Goal: Task Accomplishment & Management: Use online tool/utility

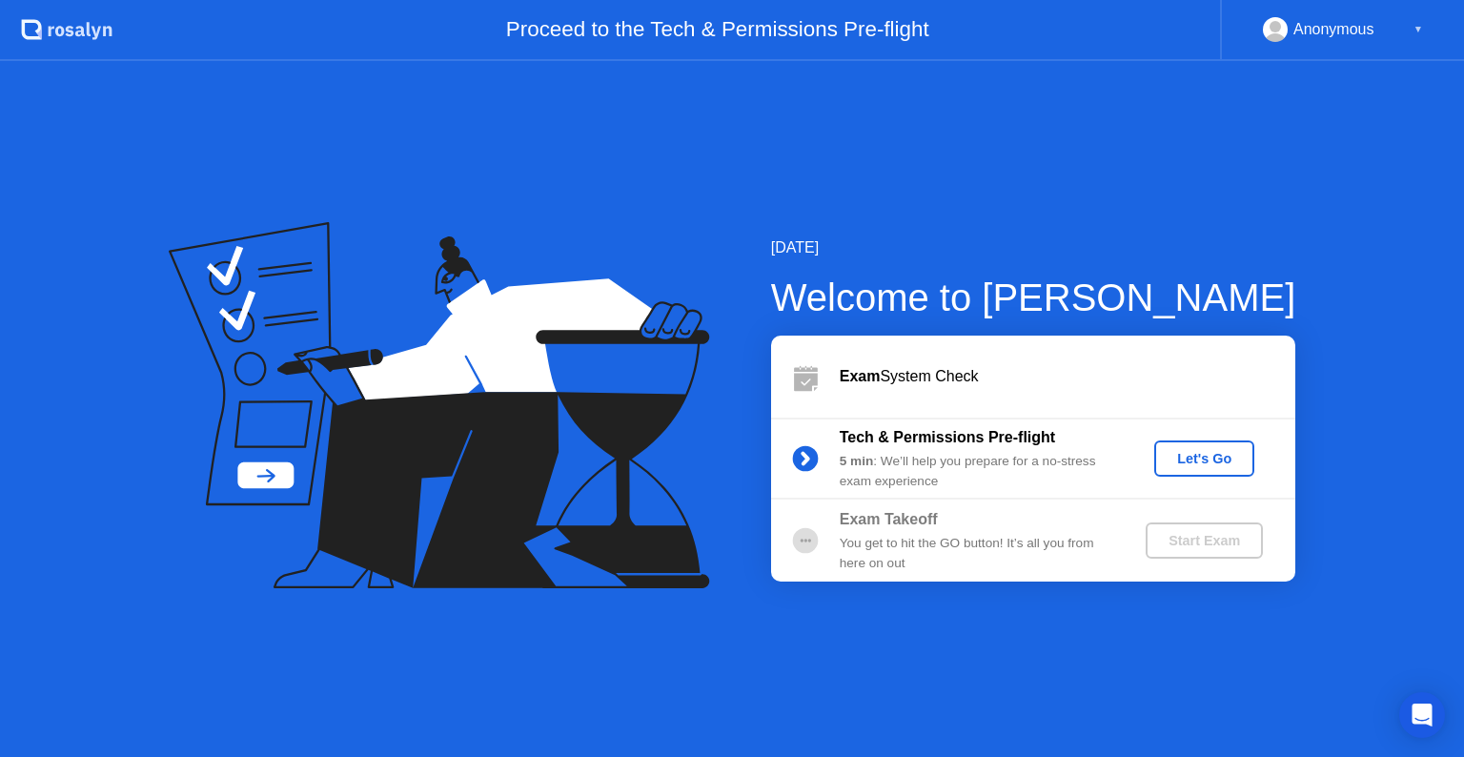
click at [1192, 446] on button "Let's Go" at bounding box center [1204, 458] width 100 height 36
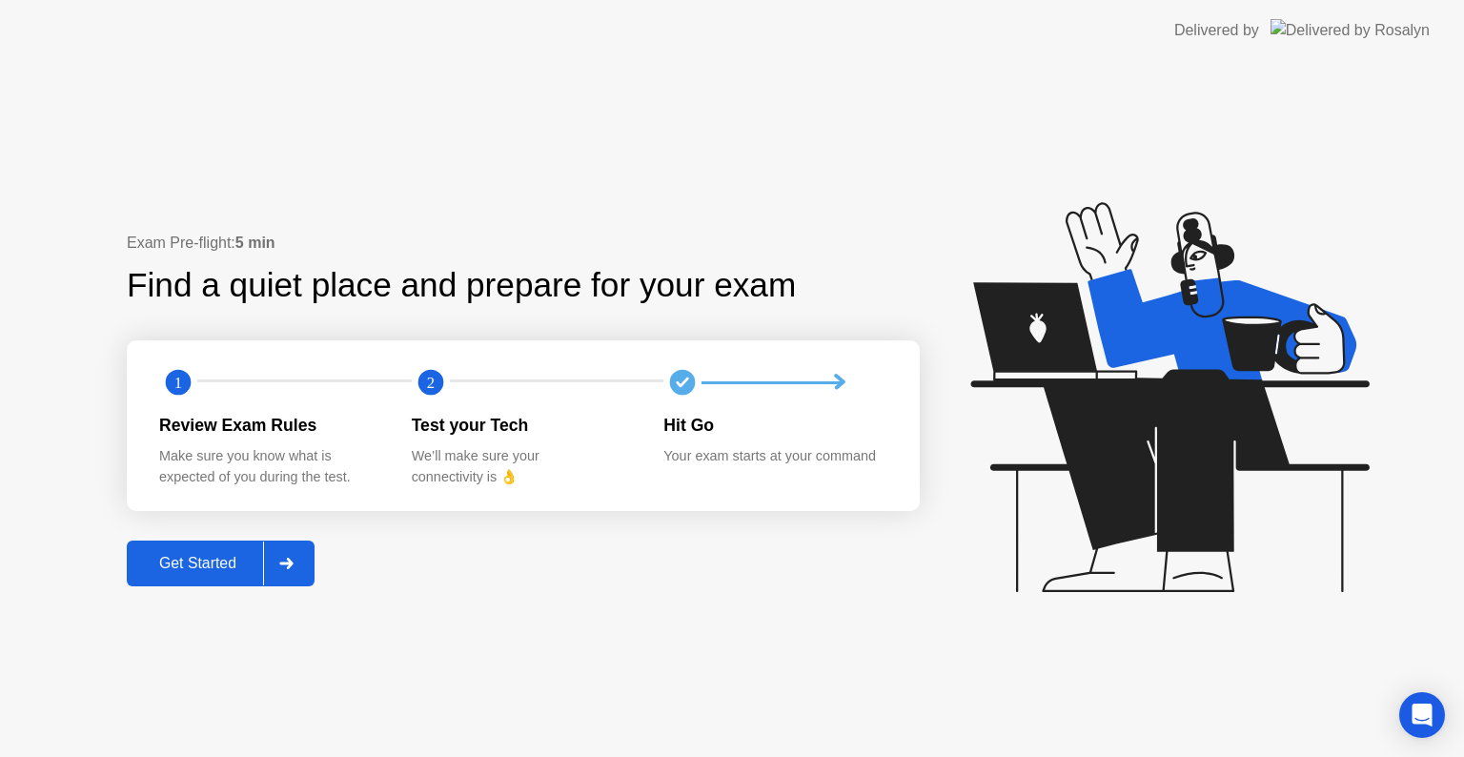
click at [164, 548] on button "Get Started" at bounding box center [221, 563] width 188 height 46
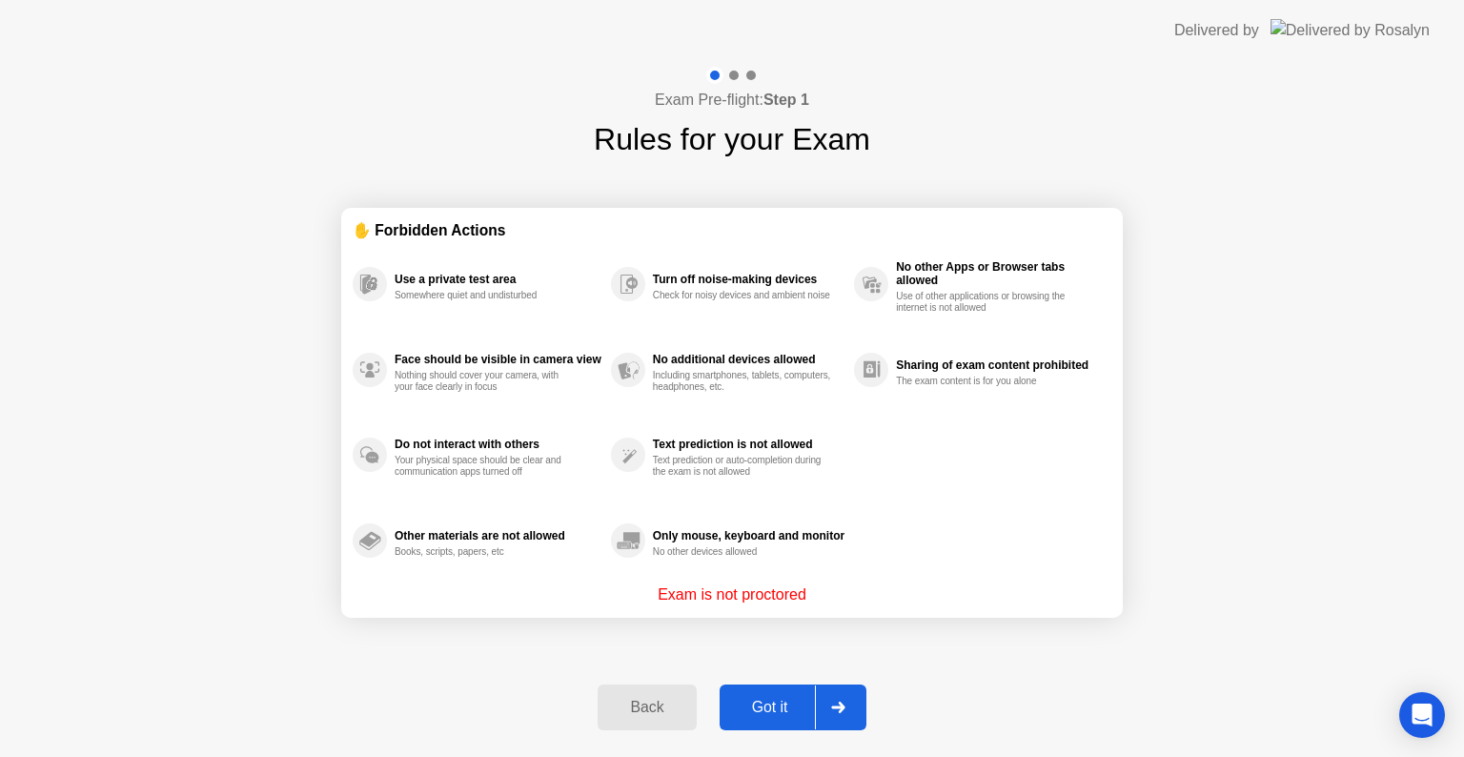
click at [760, 689] on button "Got it" at bounding box center [792, 707] width 147 height 46
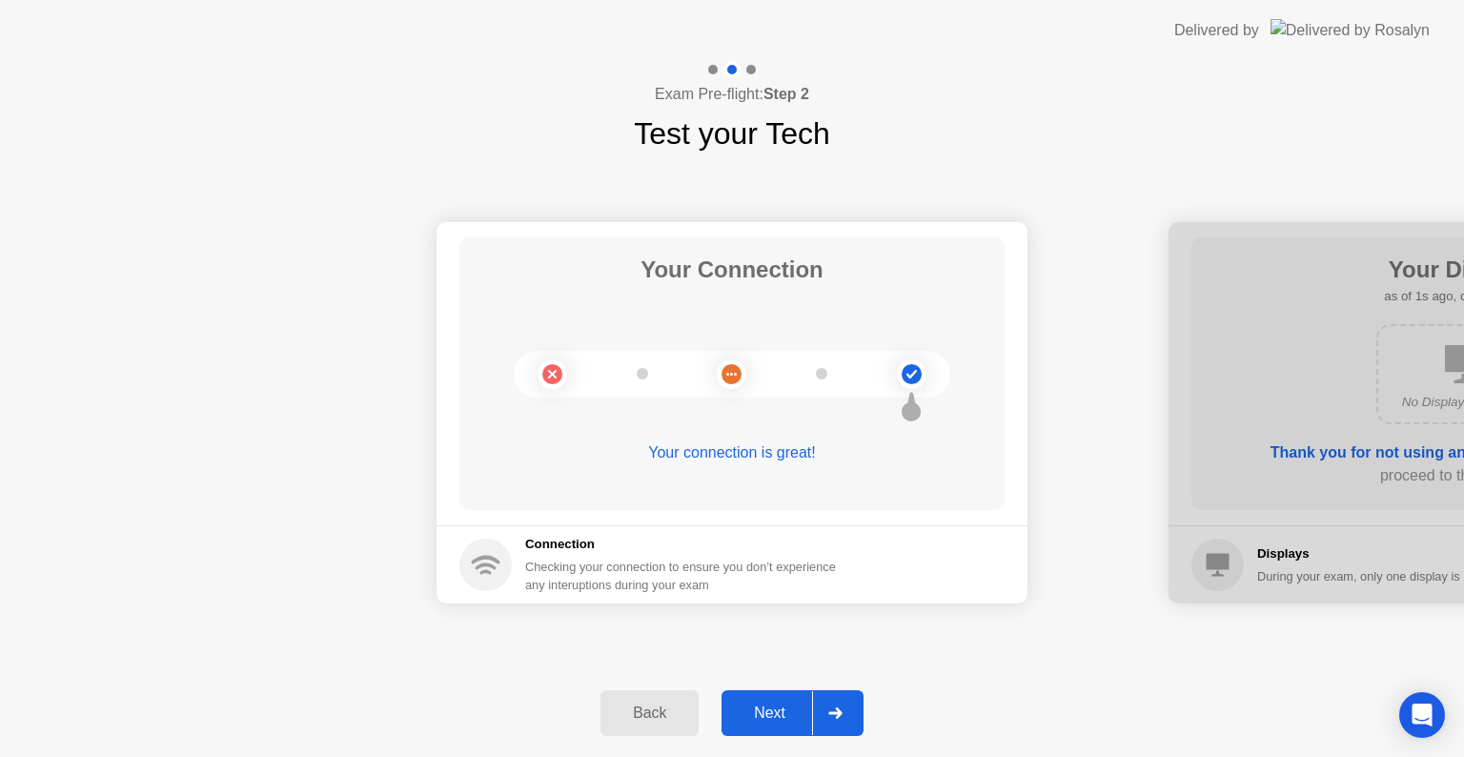
click at [800, 717] on div "Next" at bounding box center [769, 712] width 85 height 17
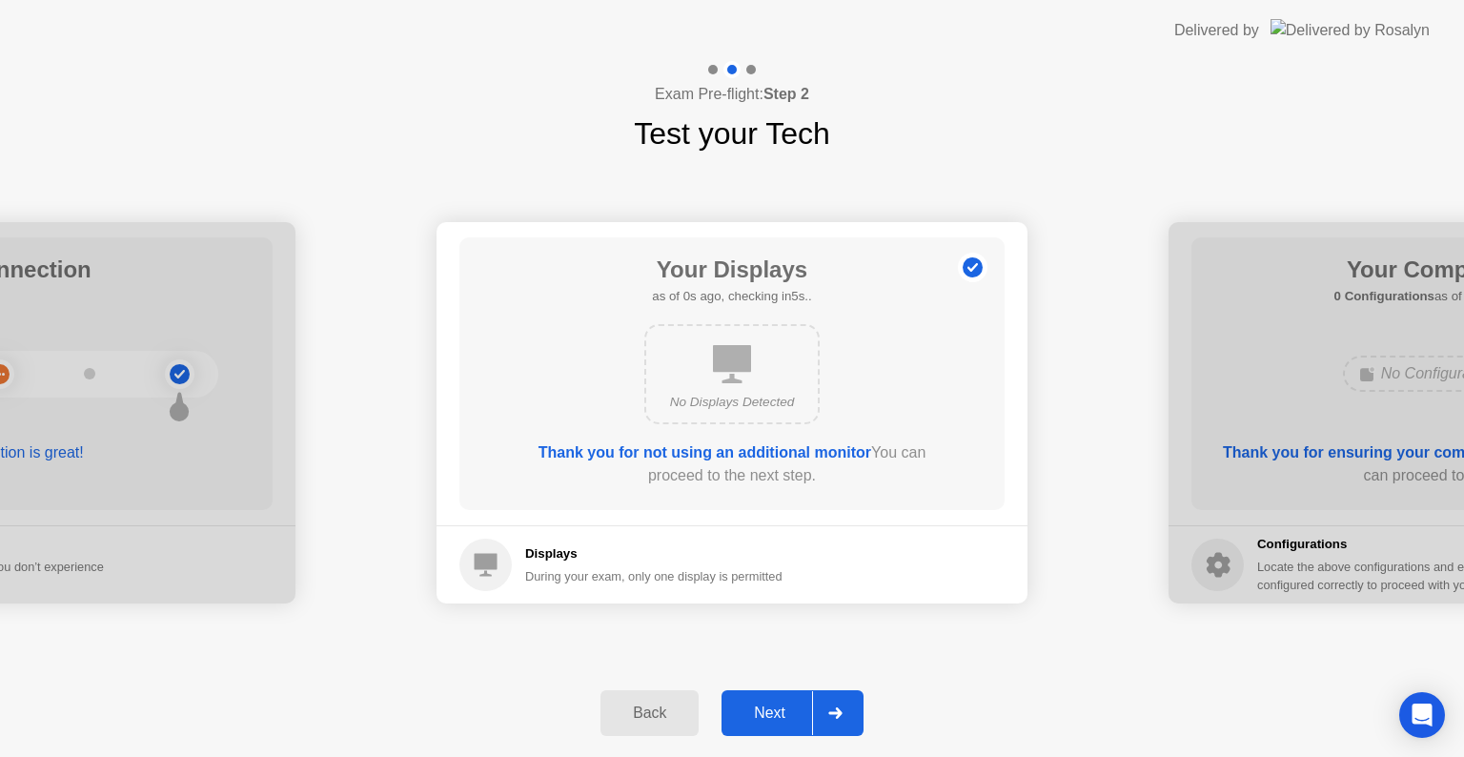
click at [800, 715] on div "Next" at bounding box center [769, 712] width 85 height 17
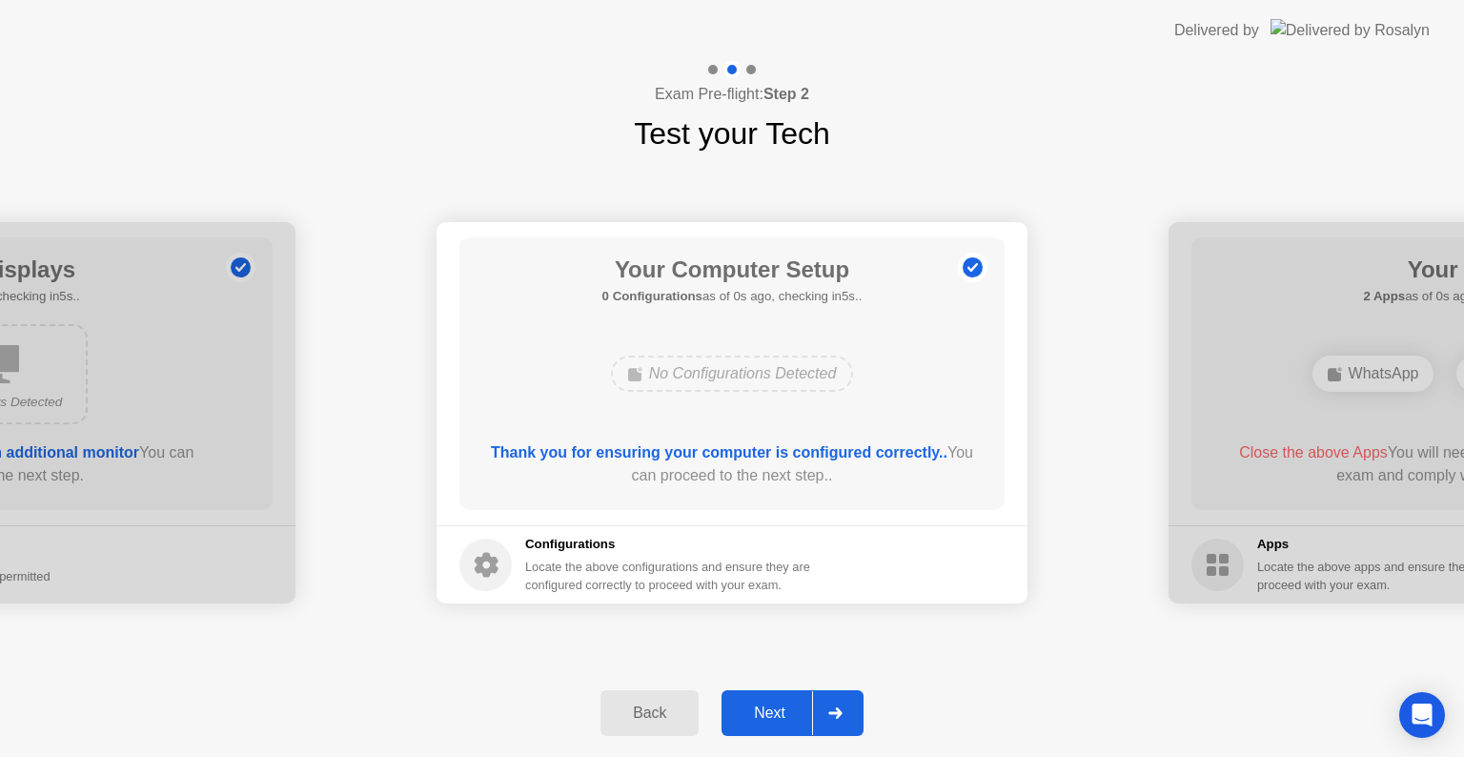
click at [800, 715] on div "Next" at bounding box center [769, 712] width 85 height 17
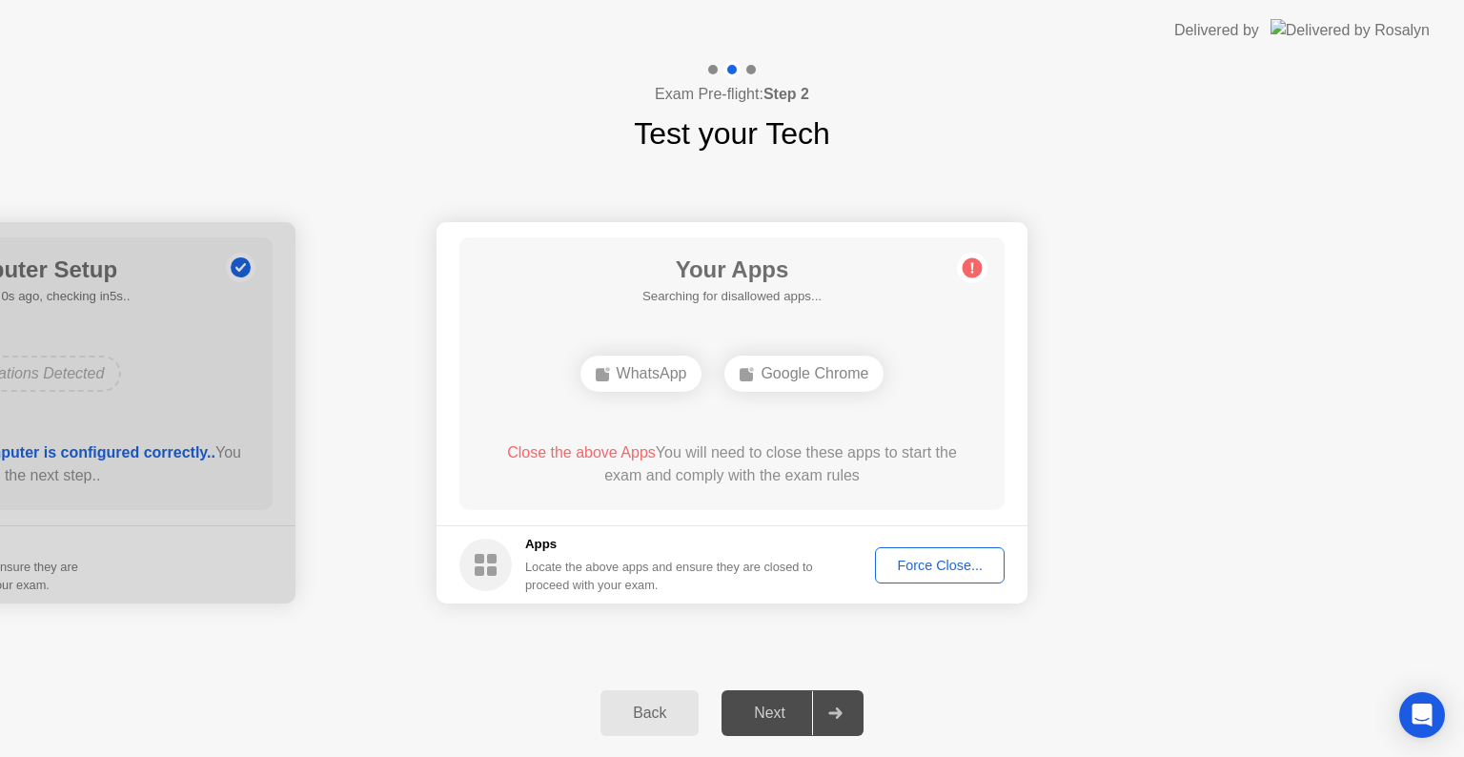
click at [965, 547] on button "Force Close..." at bounding box center [940, 565] width 130 height 36
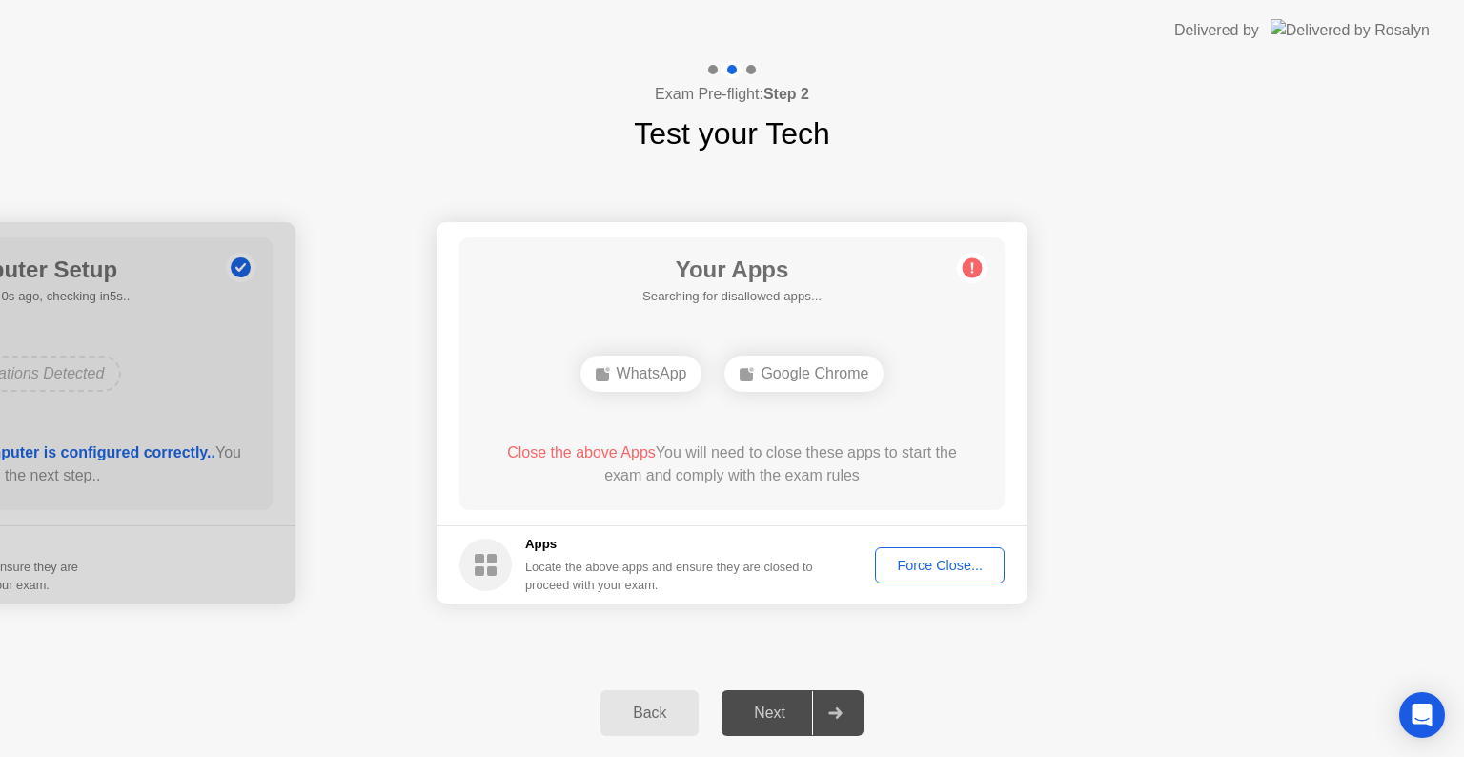
click at [923, 560] on div "Force Close..." at bounding box center [939, 564] width 116 height 15
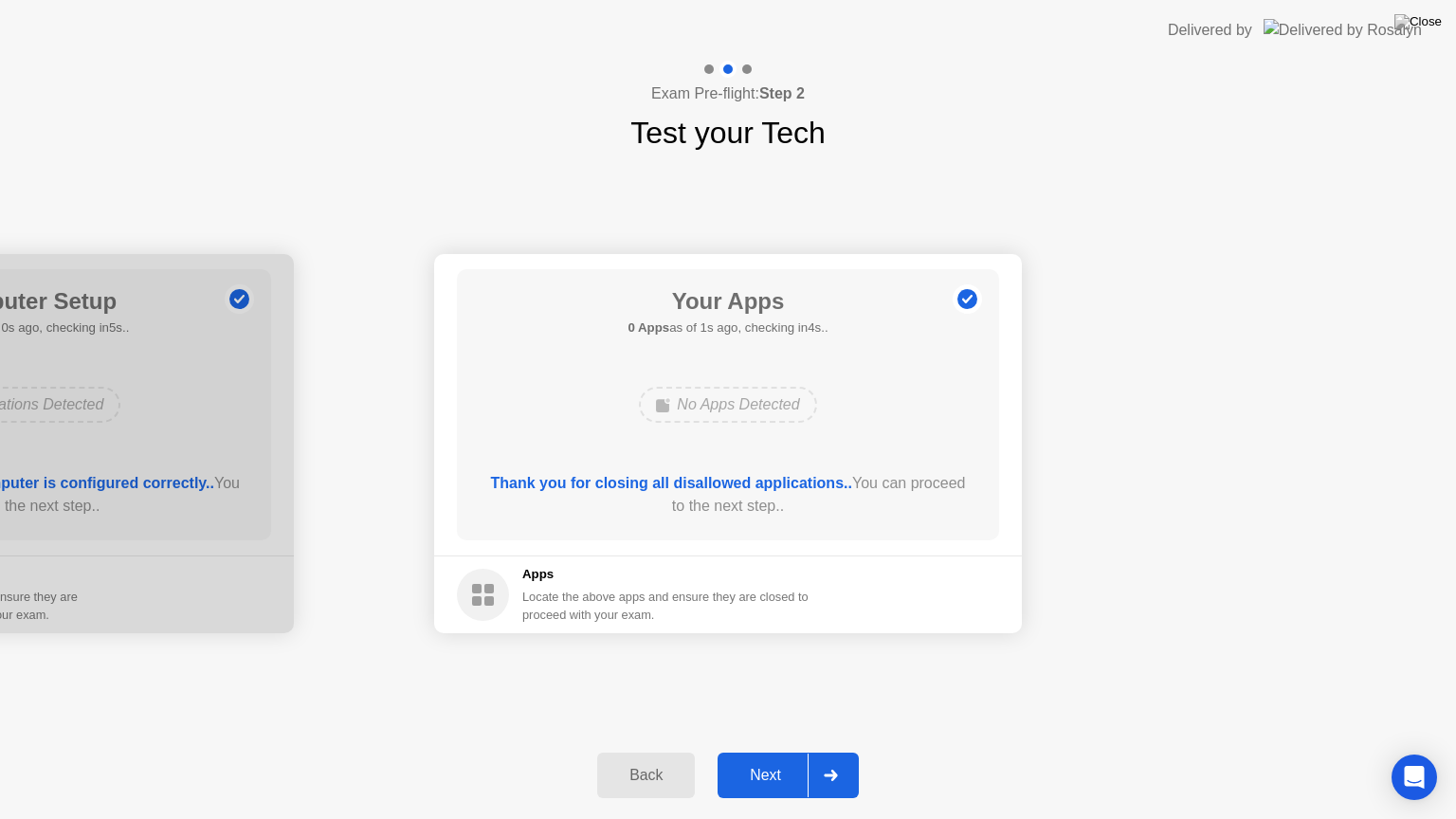
click at [770, 752] on button "Next" at bounding box center [788, 776] width 141 height 46
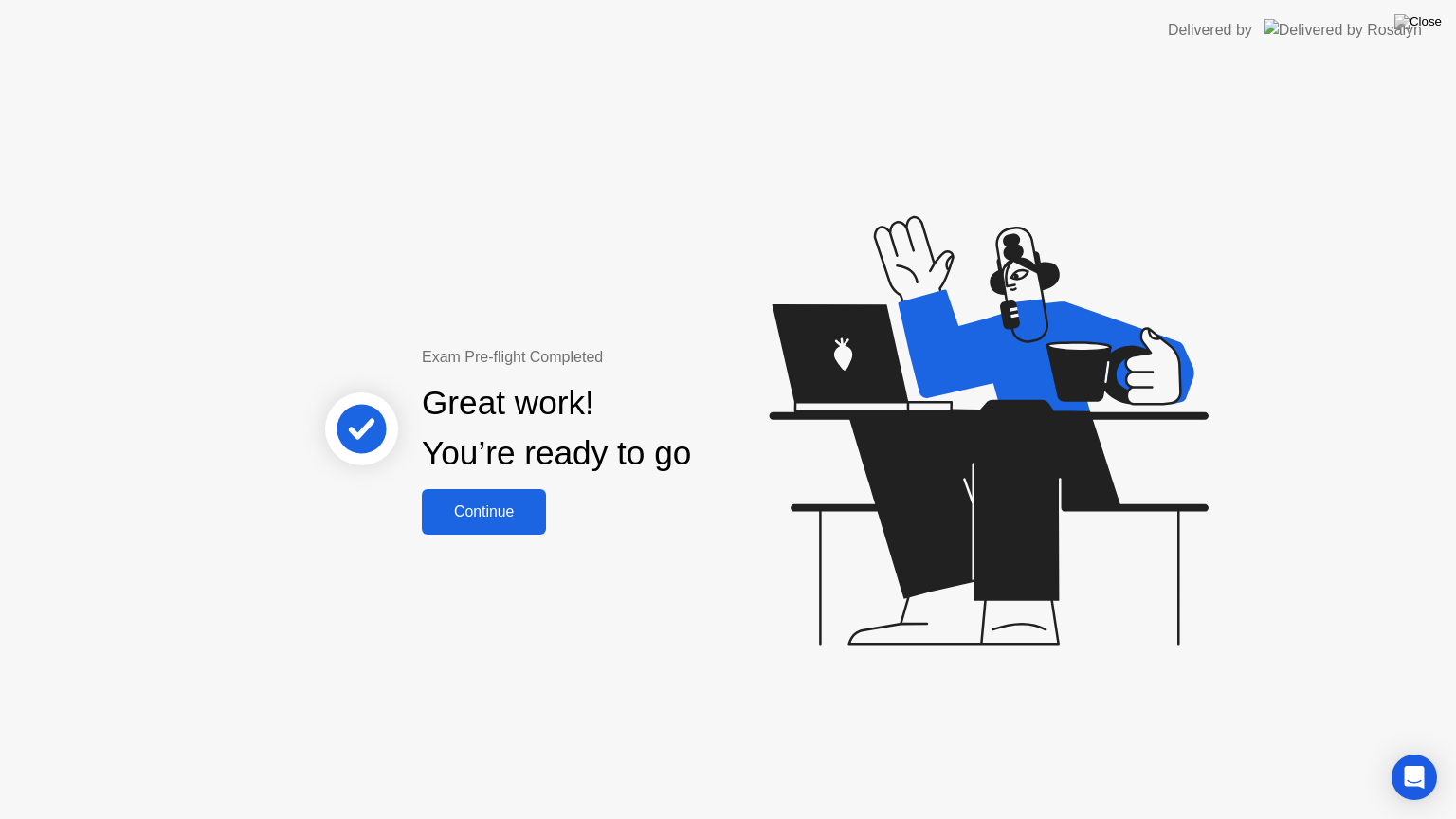
click at [482, 495] on button "Continue" at bounding box center [483, 512] width 124 height 46
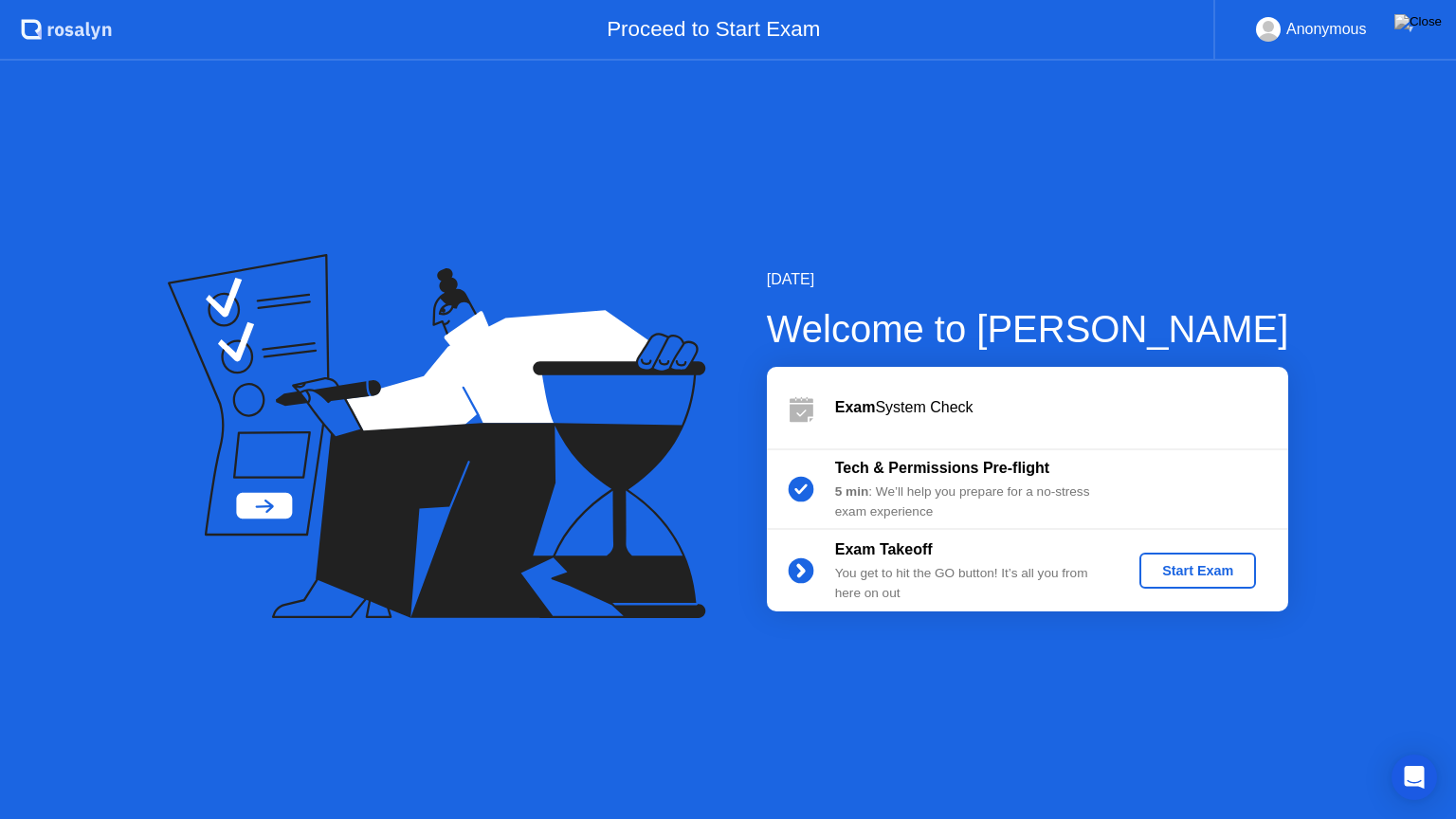
click at [872, 402] on b "Exam" at bounding box center [855, 407] width 41 height 16
click at [1400, 27] on div "Anonymous ▼" at bounding box center [1336, 29] width 159 height 25
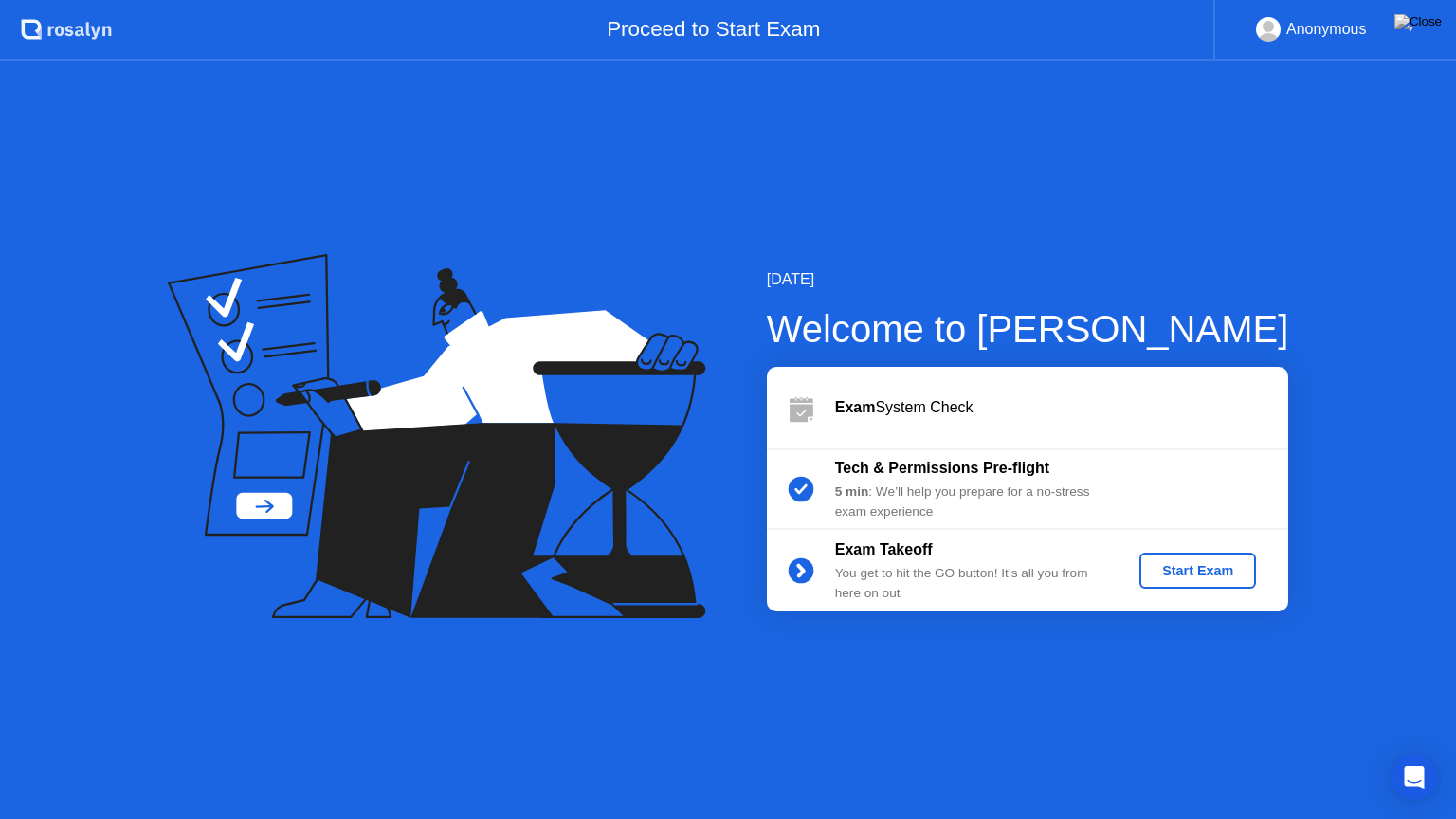
click at [1400, 27] on div "Anonymous ▼" at bounding box center [1336, 29] width 159 height 25
click at [225, 23] on div "Proceed to Start Exam" at bounding box center [661, 30] width 1101 height 61
click at [364, 410] on icon at bounding box center [428, 398] width 444 height 241
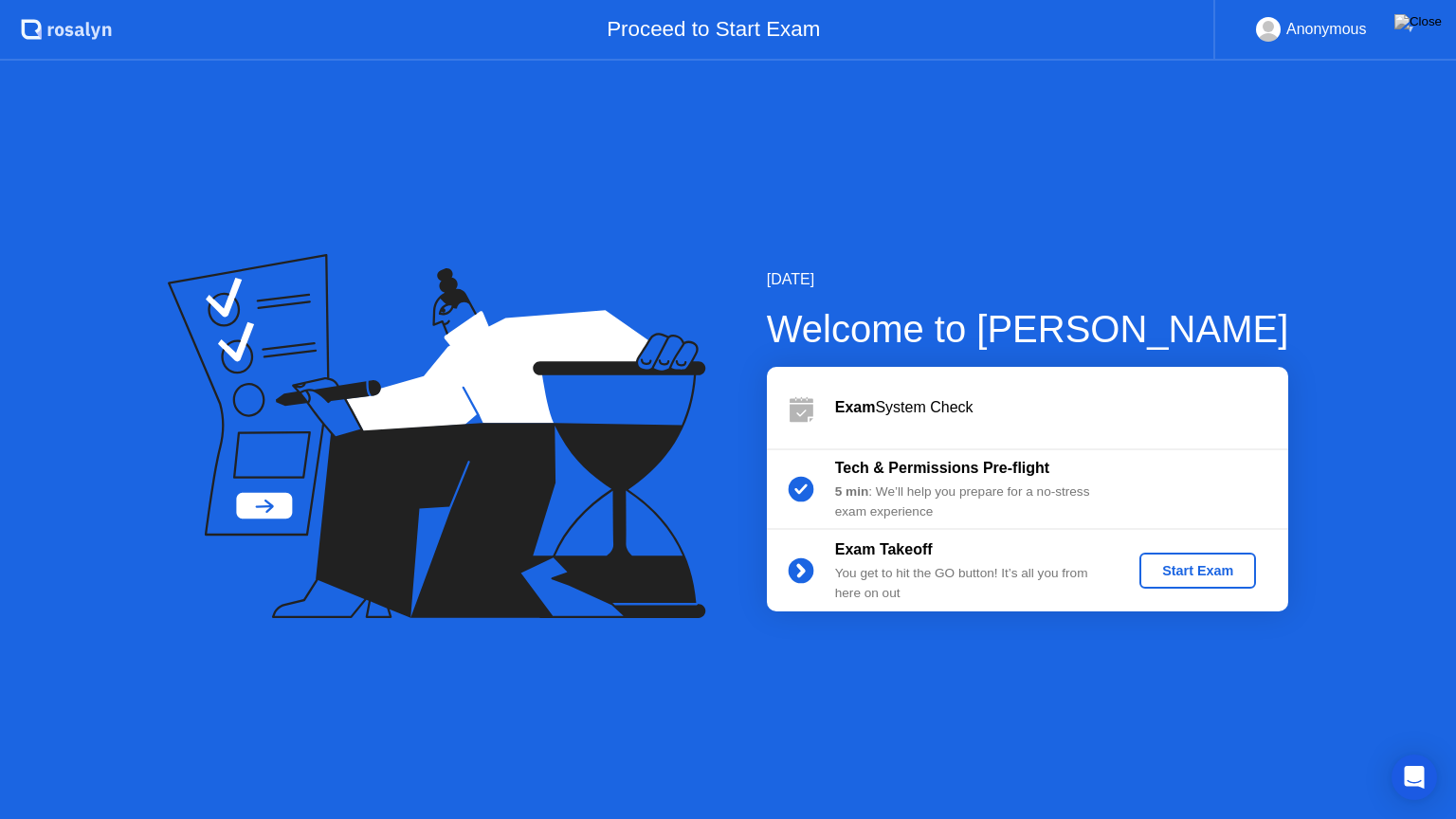
click at [364, 410] on icon at bounding box center [428, 398] width 444 height 241
click at [710, 625] on div "[DATE] Welcome to [PERSON_NAME] Exam System Check Tech & Permissions Pre-flight…" at bounding box center [728, 440] width 1456 height 758
click at [756, 50] on div "Proceed to Start Exam" at bounding box center [661, 30] width 1101 height 61
click at [720, 36] on div "Proceed to Start Exam" at bounding box center [661, 30] width 1101 height 61
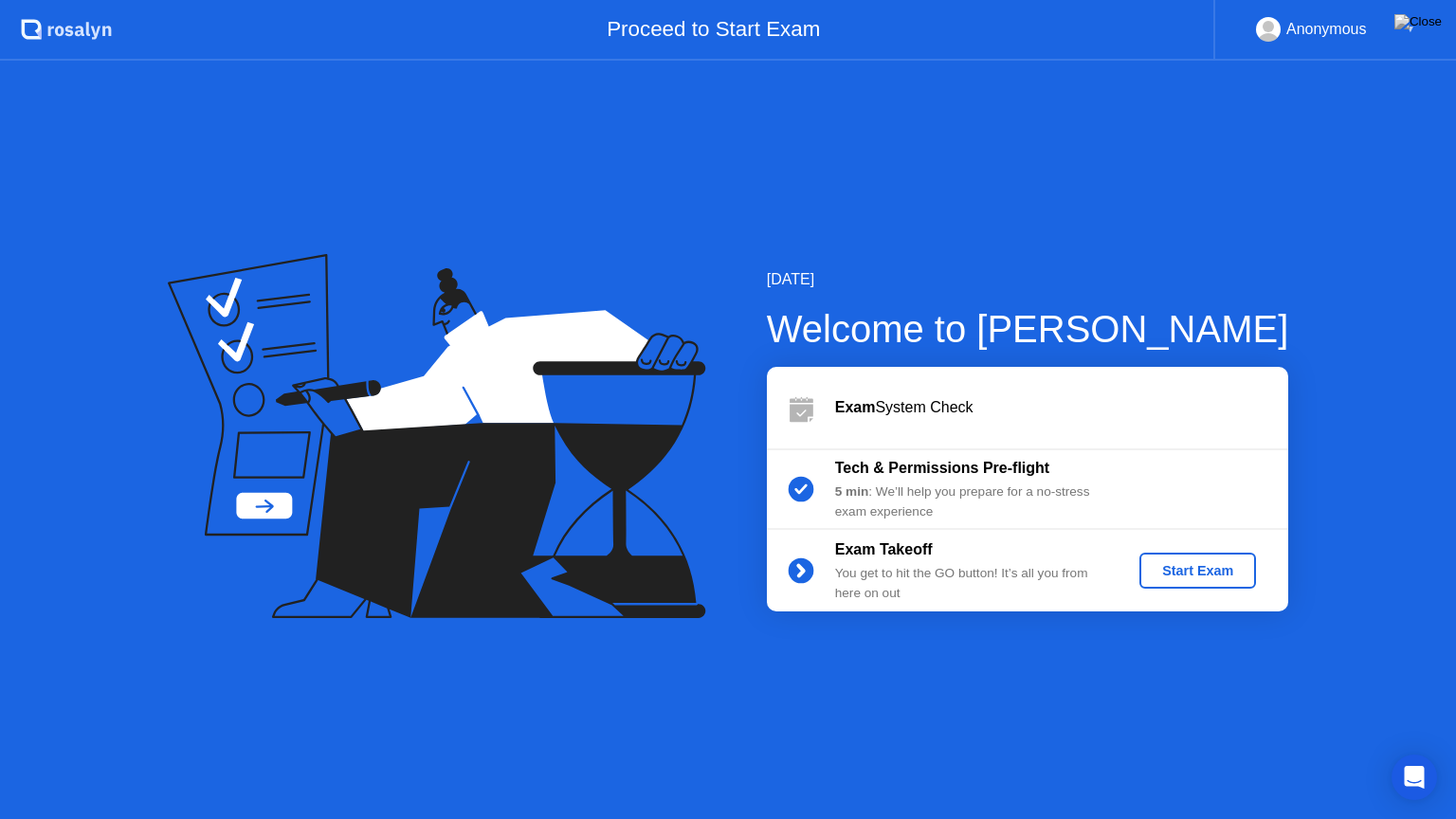
click at [1405, 30] on div "▼" at bounding box center [1410, 29] width 10 height 25
click at [650, 191] on div "[DATE] Welcome to [PERSON_NAME] Exam System Check Tech & Permissions Pre-flight…" at bounding box center [728, 440] width 1456 height 758
click at [240, 514] on icon at bounding box center [428, 398] width 444 height 241
click at [243, 514] on icon at bounding box center [428, 398] width 444 height 241
drag, startPoint x: 243, startPoint y: 514, endPoint x: 257, endPoint y: 397, distance: 117.8
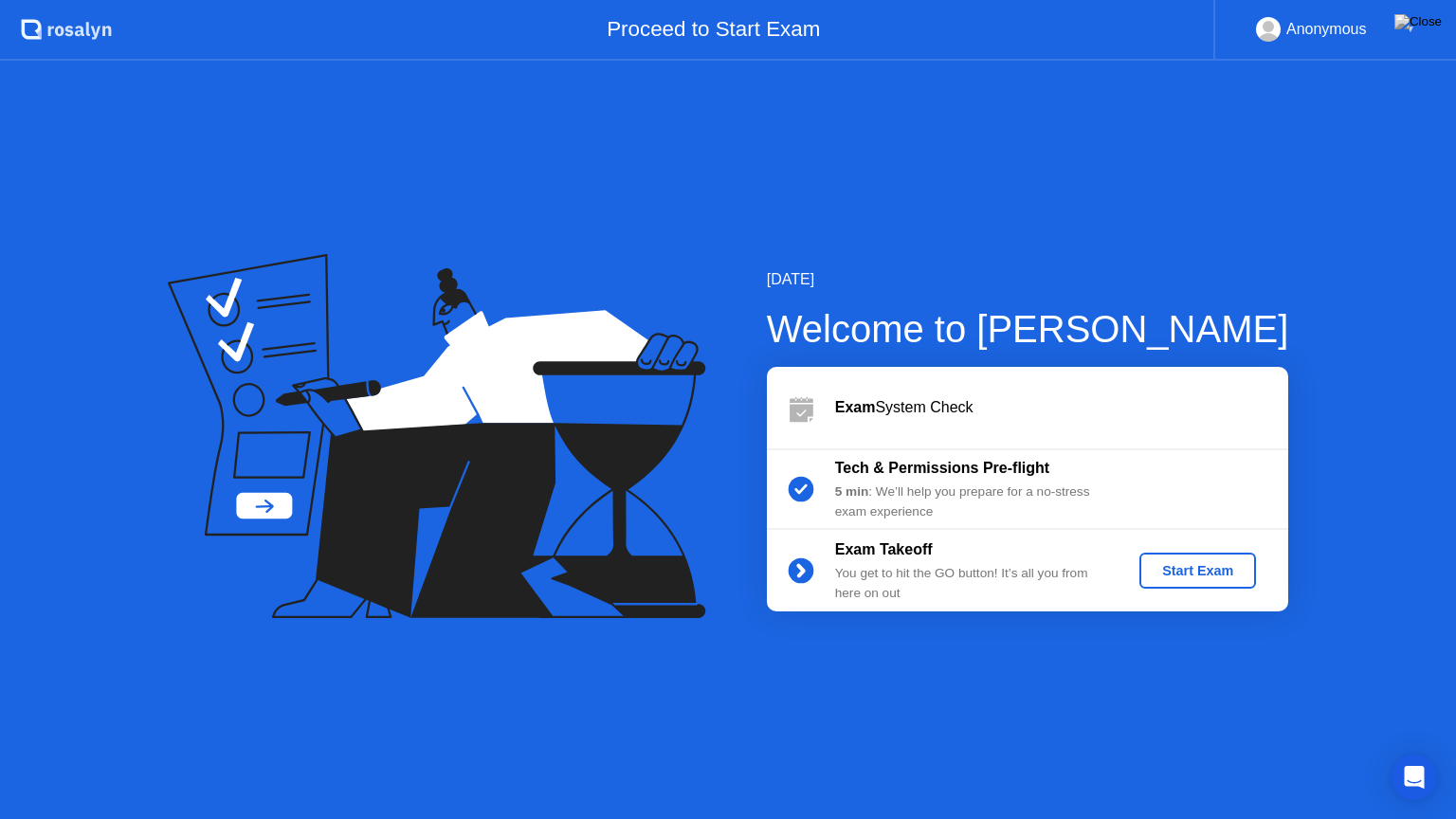
click at [257, 509] on icon at bounding box center [428, 398] width 444 height 241
click at [38, 31] on icon at bounding box center [32, 30] width 20 height 20
click at [595, 57] on div "Proceed to Start Exam" at bounding box center [661, 30] width 1101 height 61
click at [1429, 29] on img at bounding box center [1418, 21] width 48 height 15
